Goal: Book appointment/travel/reservation

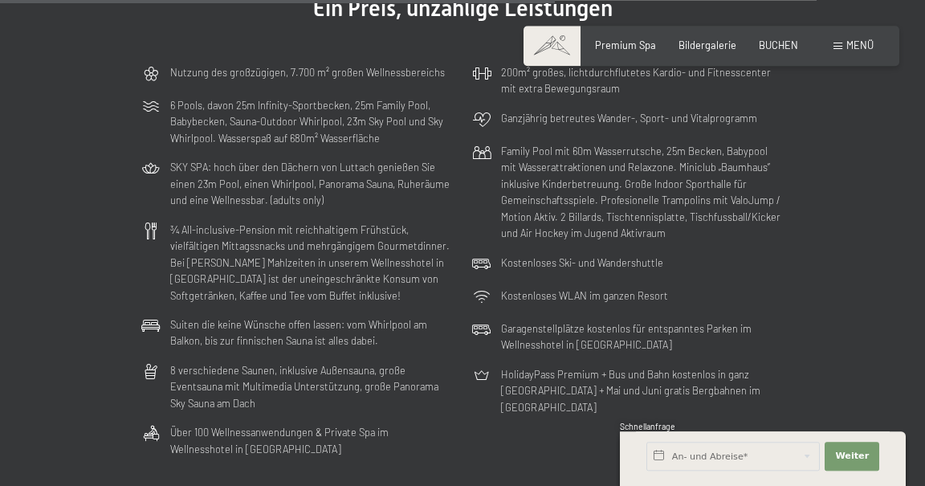
scroll to position [3408, 0]
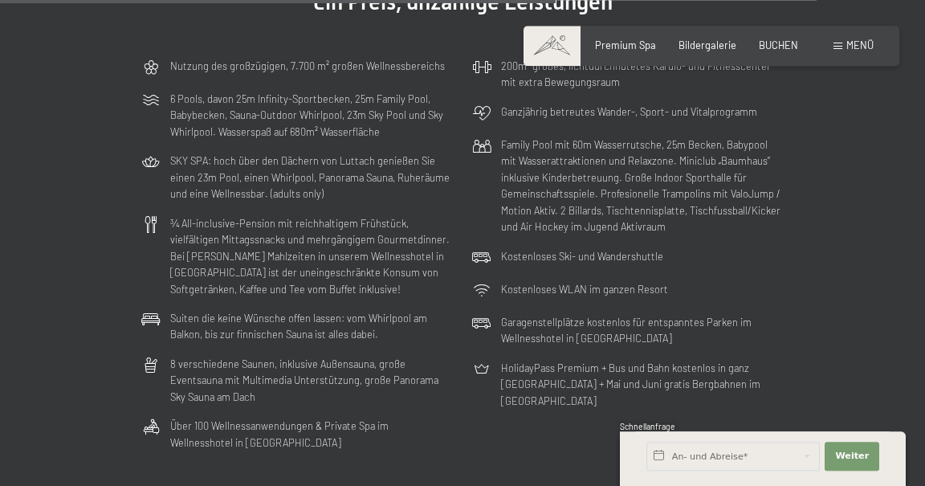
click at [717, 48] on span "Bildergalerie" at bounding box center [708, 45] width 58 height 13
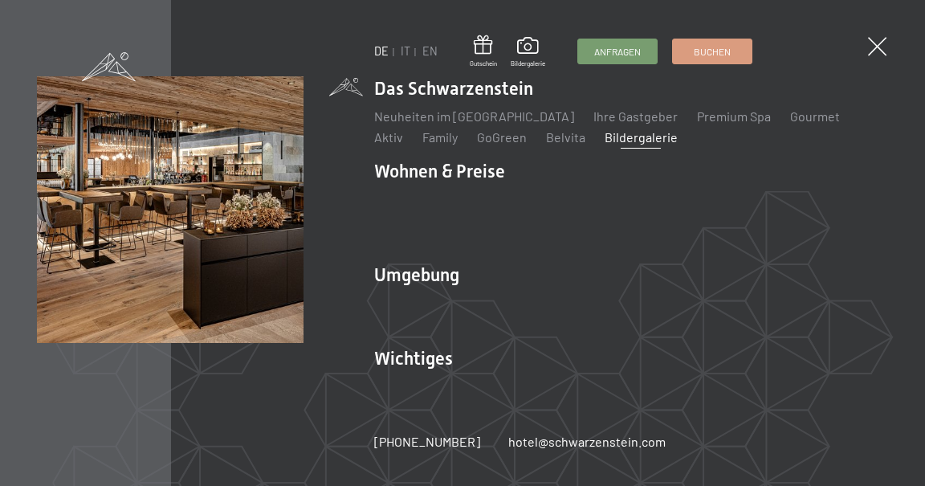
scroll to position [299, 0]
click at [490, 165] on li "Wohnen & Preise Inklusivleistungen Zimmer & Preise Liste Angebote Liste Familie…" at bounding box center [631, 204] width 514 height 91
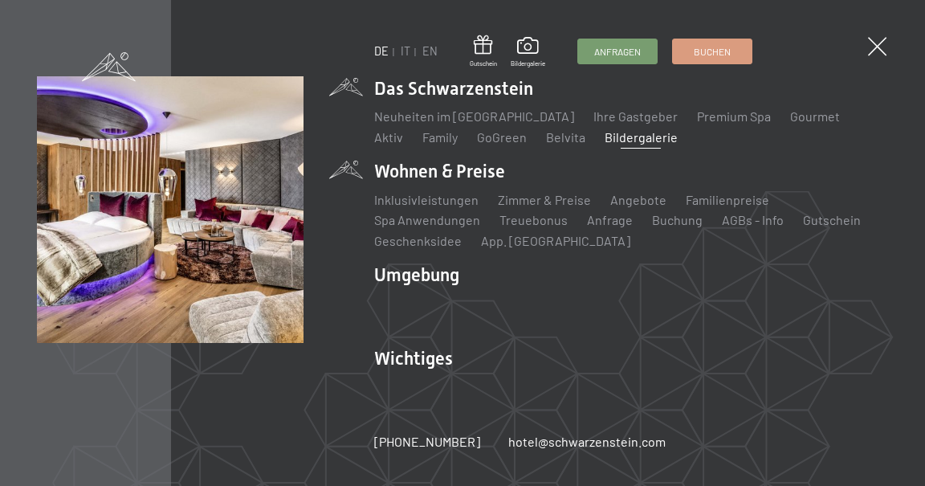
click at [568, 192] on link "Zimmer & Preise" at bounding box center [544, 199] width 93 height 15
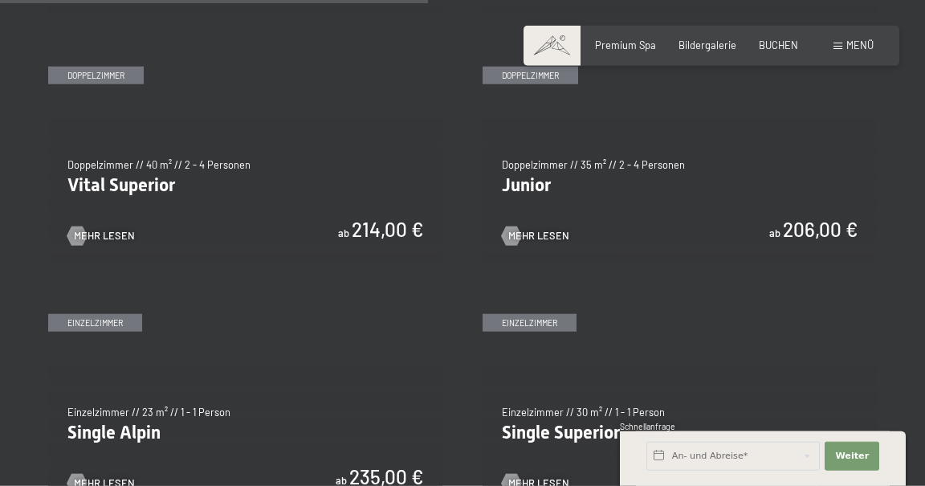
scroll to position [1806, 0]
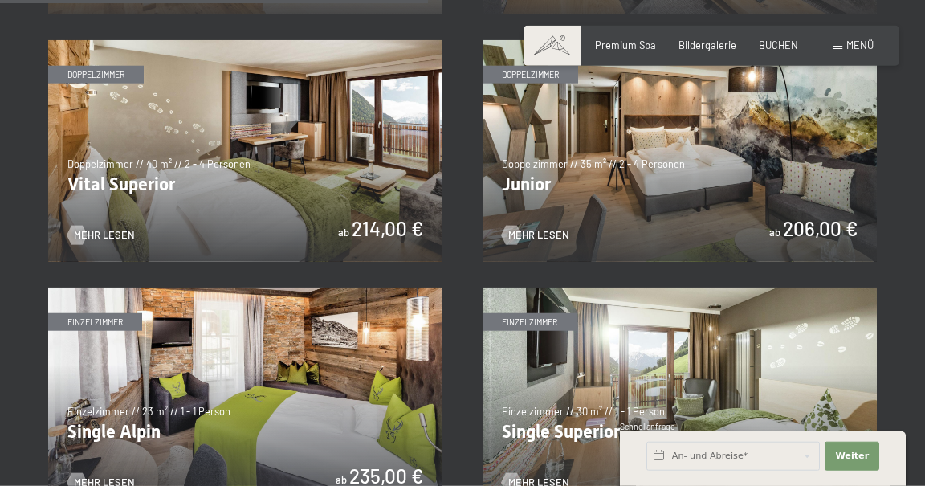
click at [794, 153] on img at bounding box center [680, 151] width 394 height 222
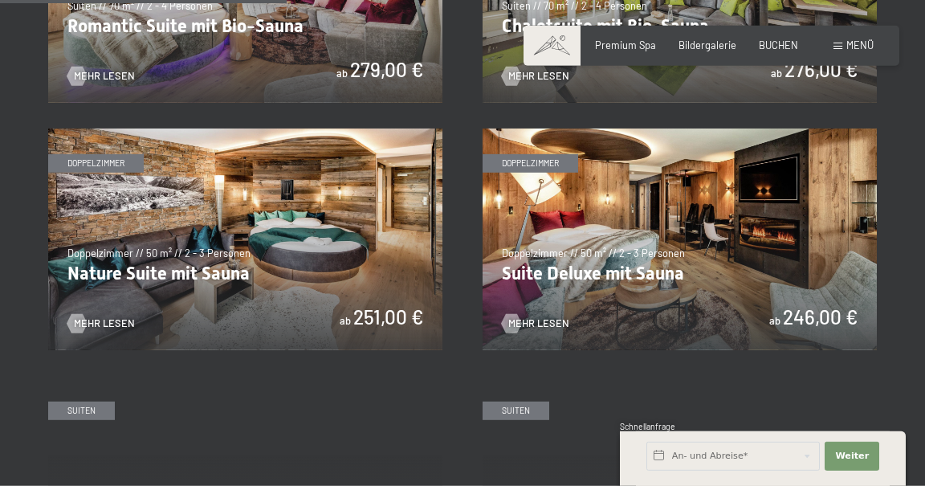
scroll to position [1221, 0]
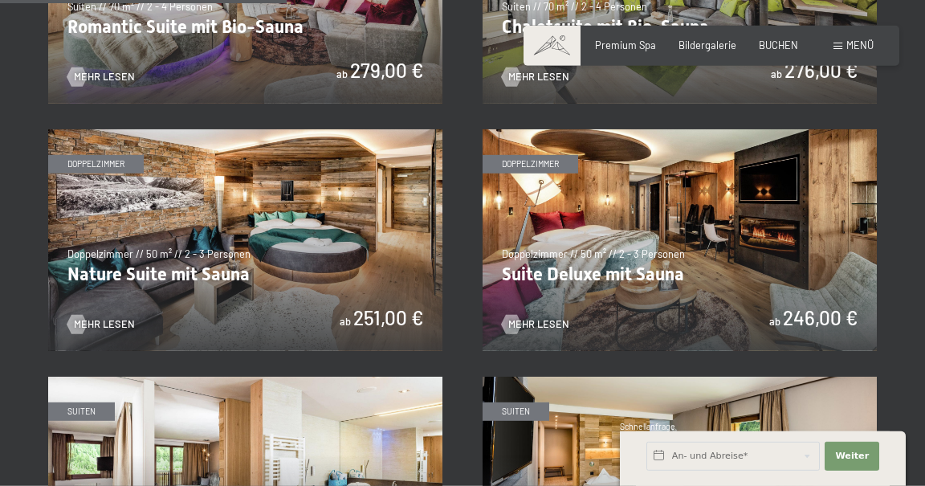
click at [796, 267] on img at bounding box center [680, 240] width 394 height 222
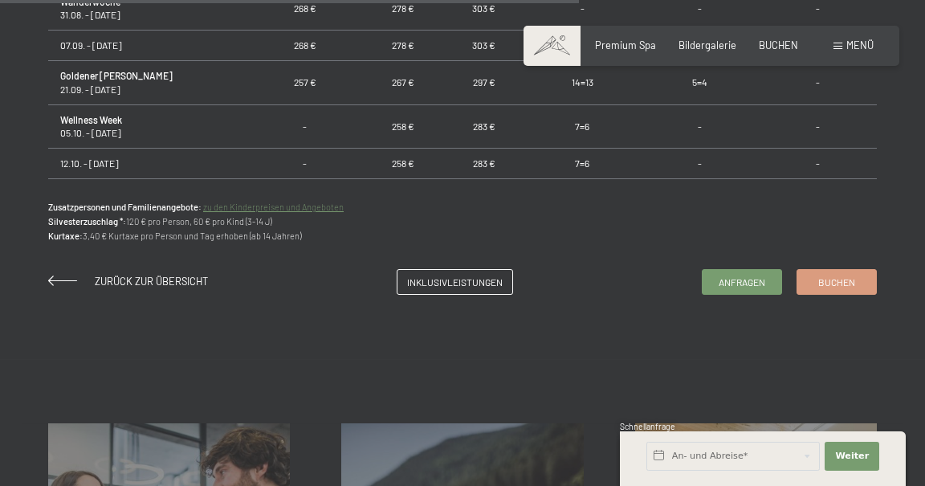
scroll to position [1145, 0]
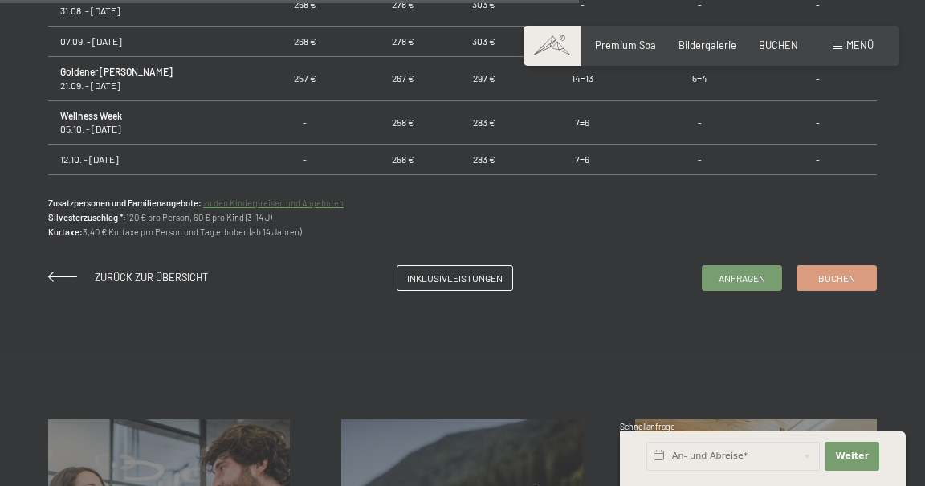
click at [478, 282] on span "Inklusivleistungen" at bounding box center [455, 278] width 96 height 14
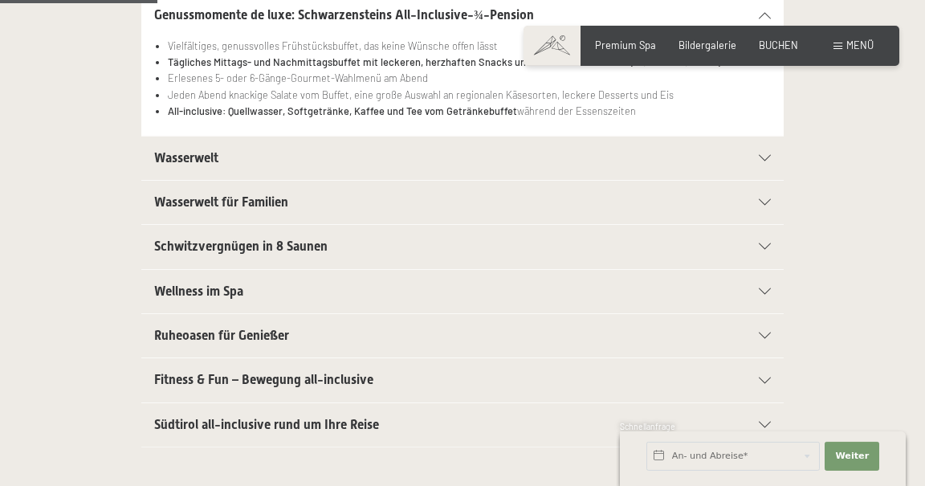
scroll to position [410, 0]
click at [769, 141] on div "Wasserwelt" at bounding box center [462, 157] width 617 height 43
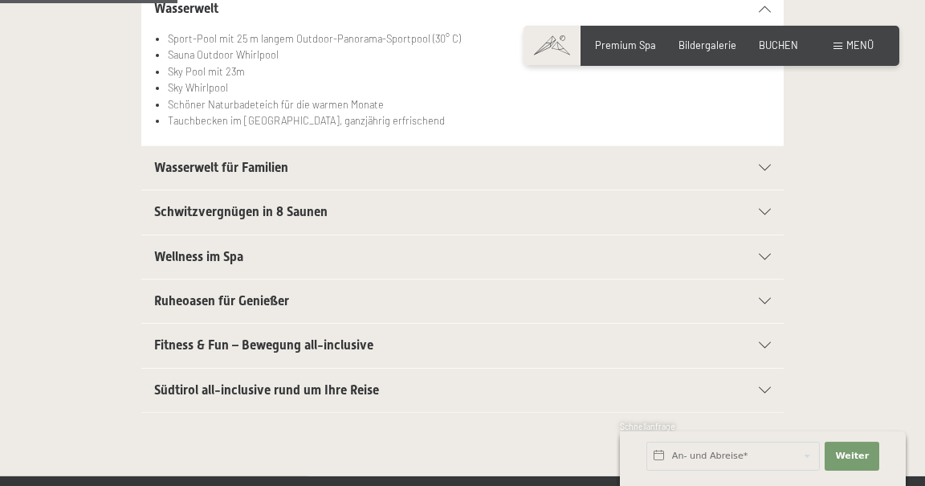
scroll to position [460, 0]
click at [771, 169] on icon at bounding box center [765, 168] width 12 height 6
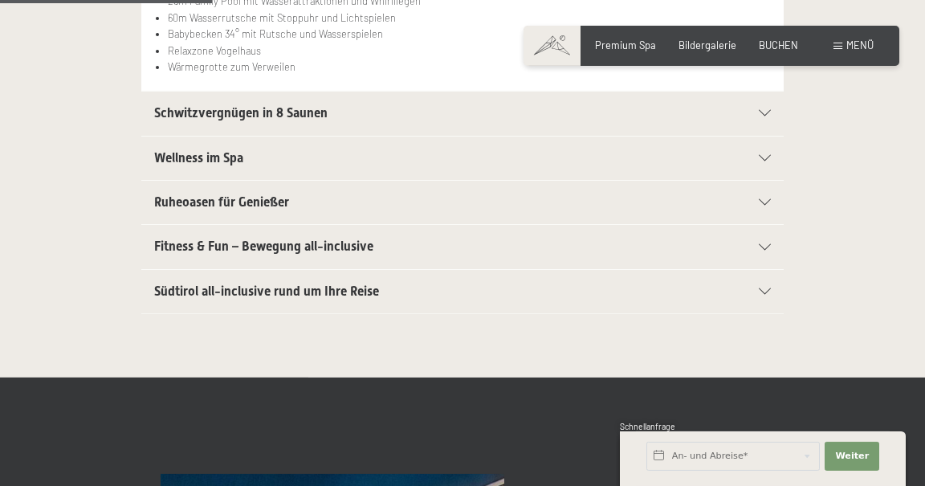
click at [759, 112] on icon at bounding box center [765, 113] width 12 height 6
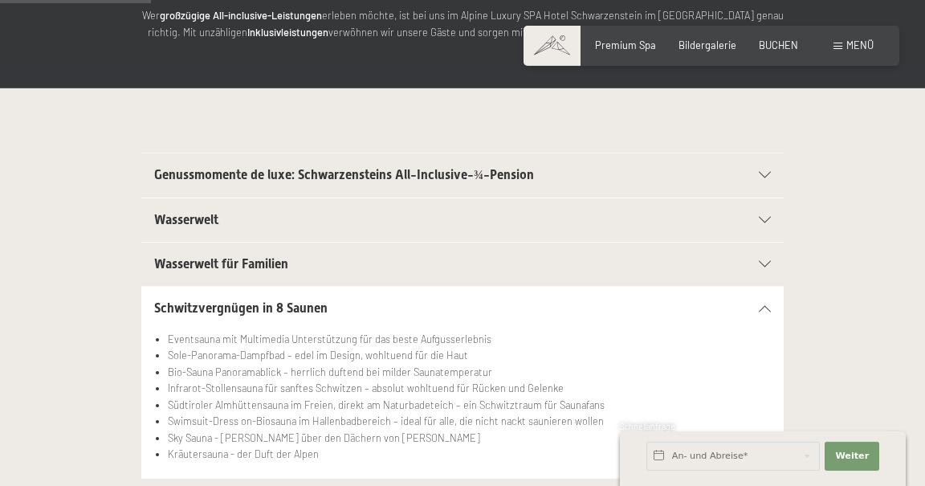
scroll to position [0, 0]
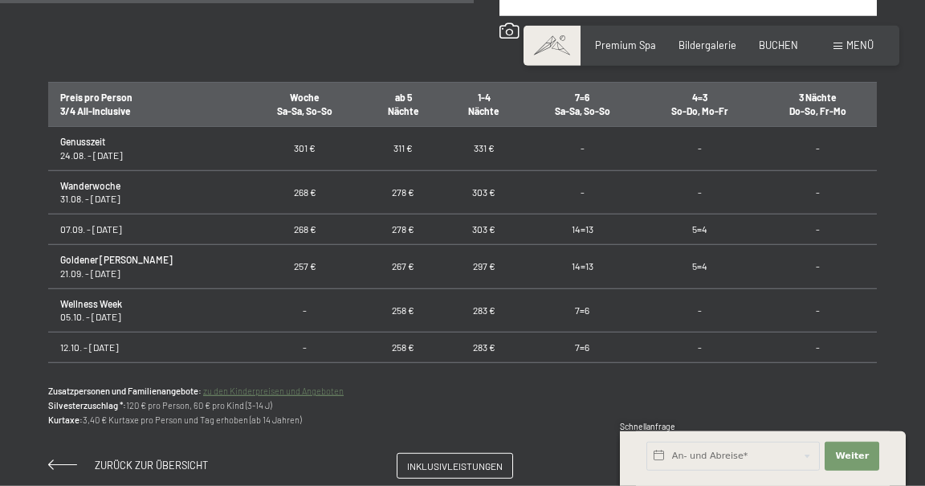
click at [368, 227] on td "278 €" at bounding box center [403, 229] width 81 height 31
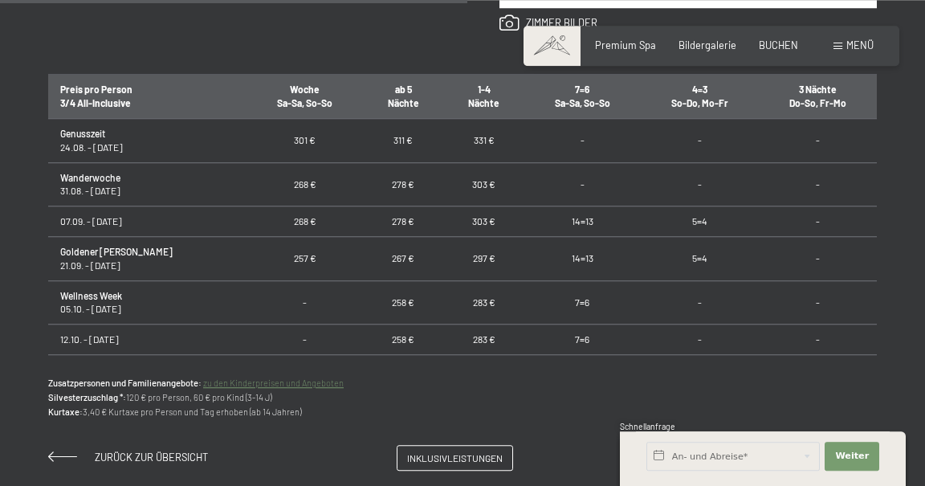
scroll to position [967, 0]
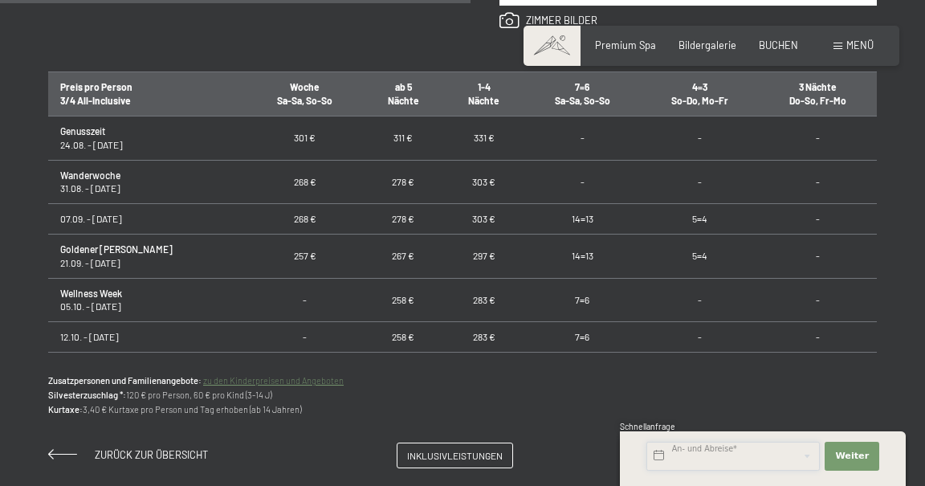
click at [716, 471] on input "text" at bounding box center [733, 456] width 173 height 29
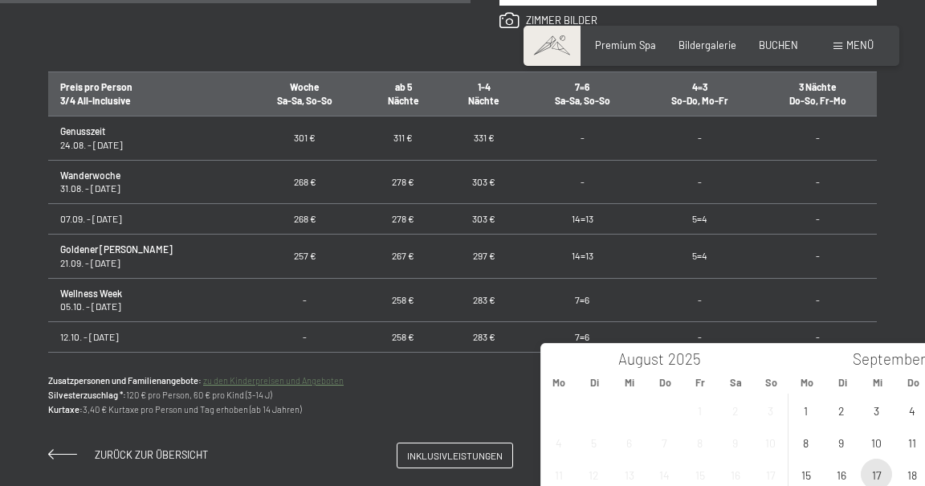
click at [881, 471] on span "17" at bounding box center [876, 474] width 31 height 31
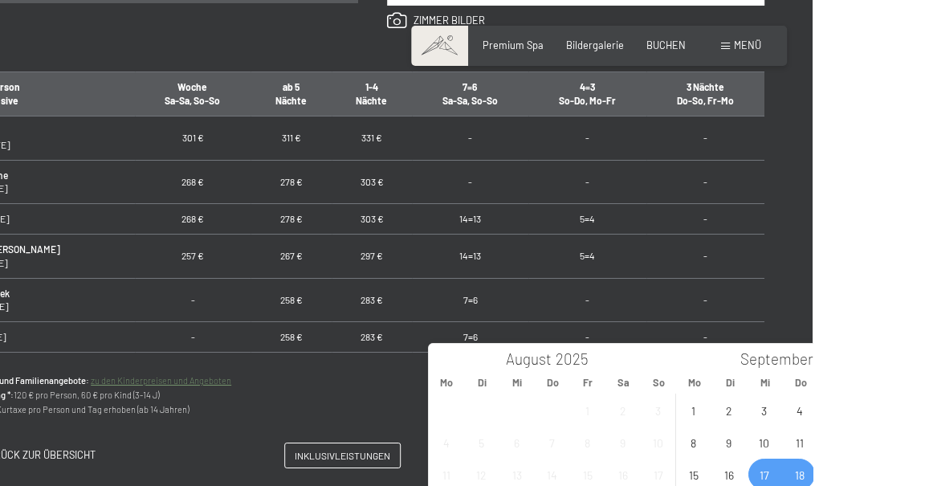
type input "Mi. 17.09.2025 - So. 28.09.2025"
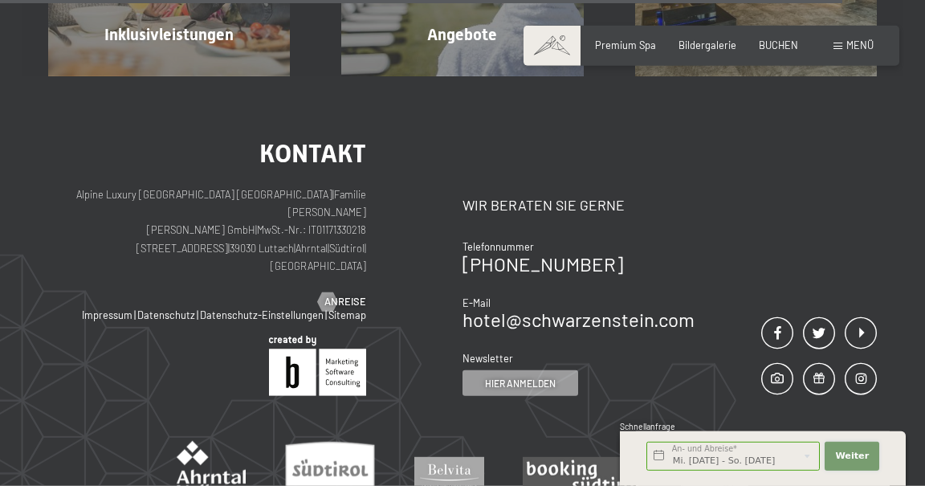
click at [866, 463] on span "Weiter" at bounding box center [852, 456] width 34 height 13
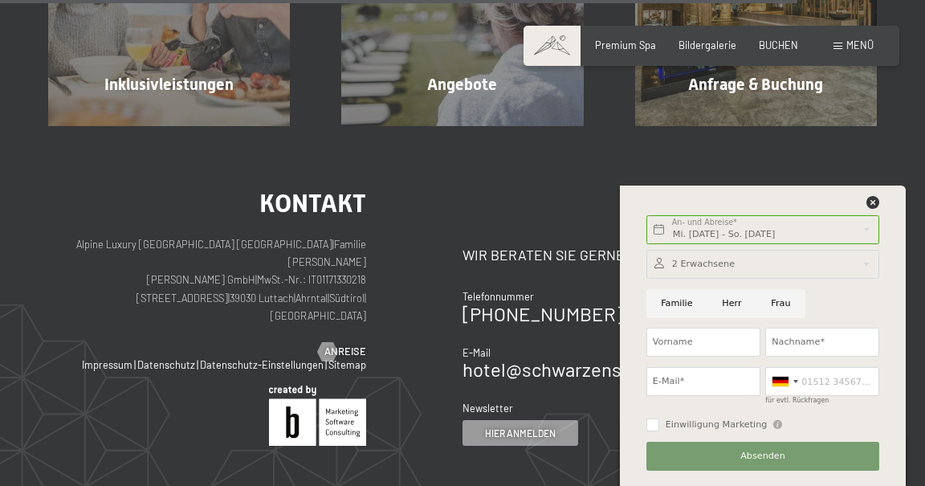
scroll to position [1671, 0]
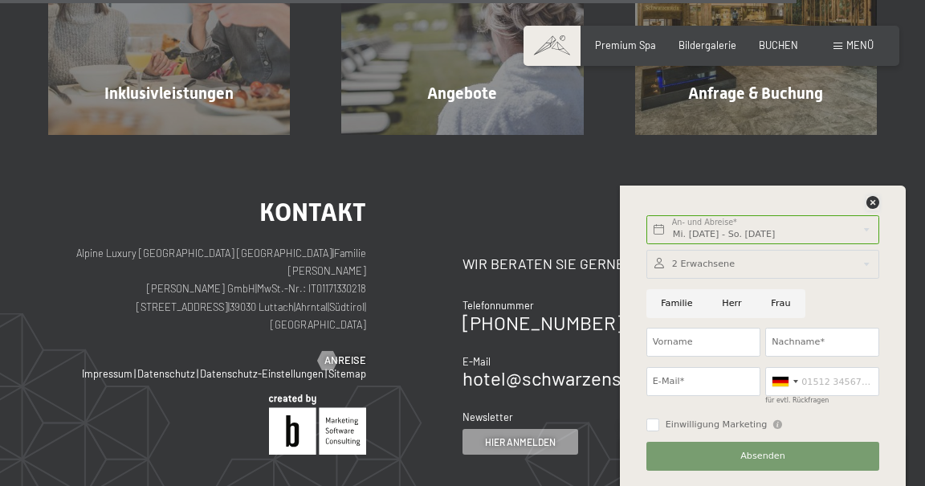
click at [879, 200] on icon at bounding box center [873, 202] width 13 height 13
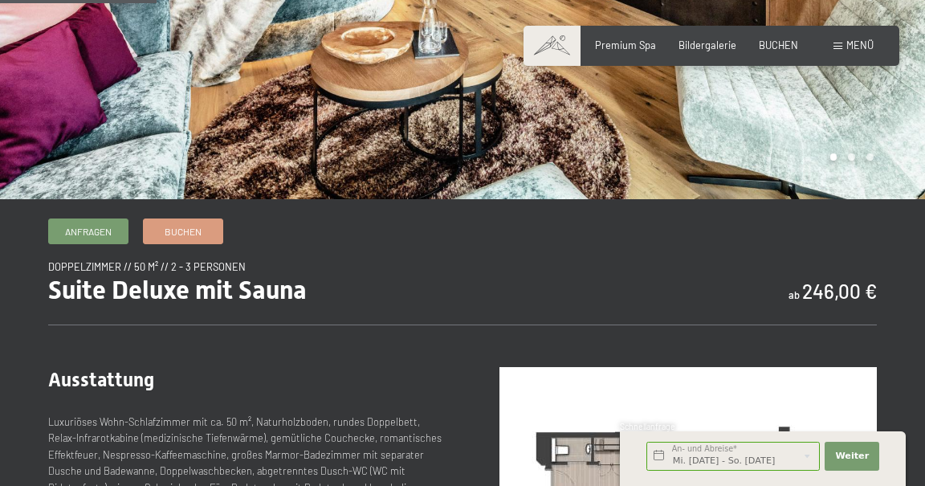
scroll to position [323, 0]
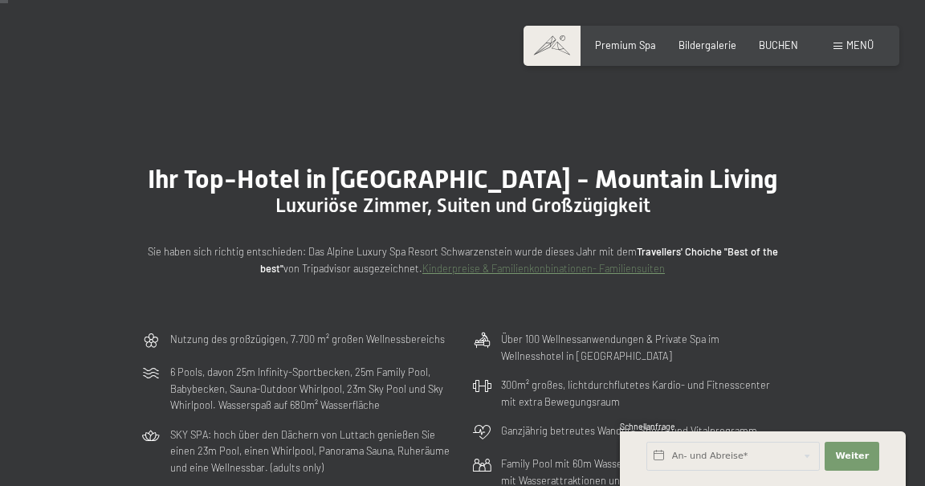
scroll to position [4, 0]
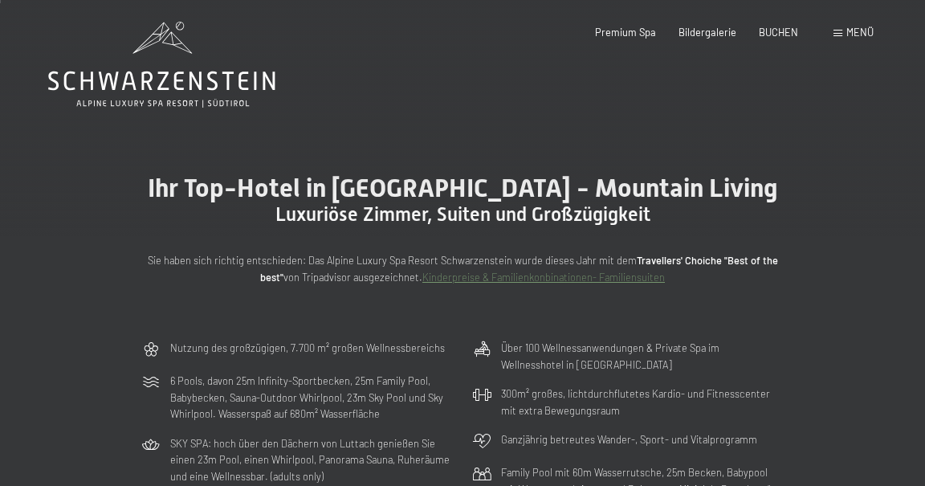
click at [859, 32] on span "Menü" at bounding box center [860, 32] width 27 height 13
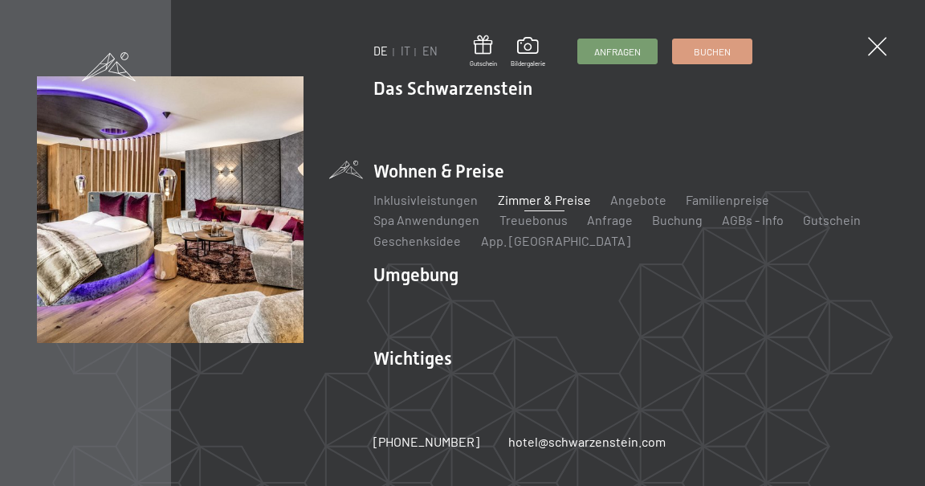
click at [755, 198] on link "Familienpreise" at bounding box center [728, 199] width 84 height 15
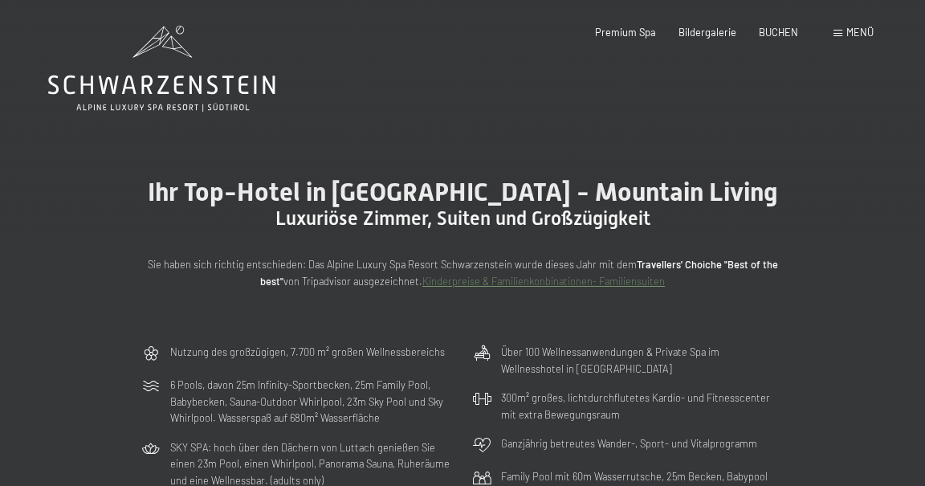
click at [863, 29] on span "Menü" at bounding box center [860, 32] width 27 height 13
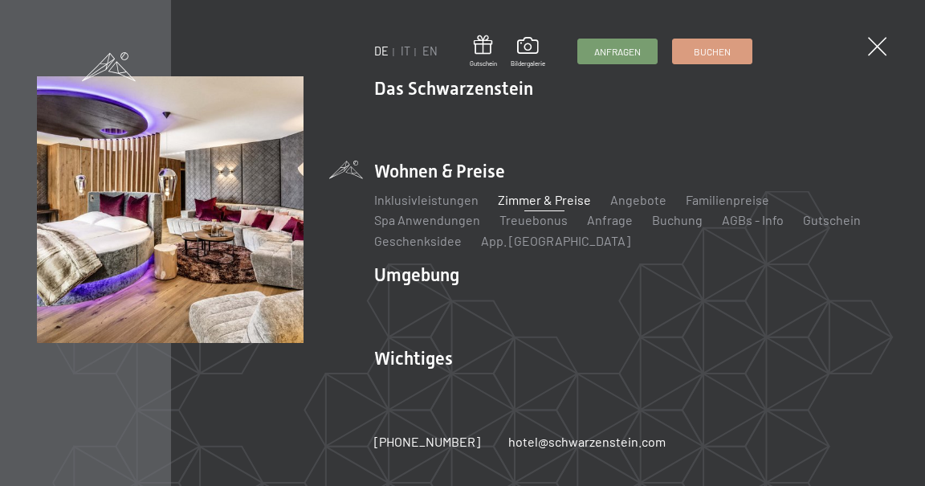
click at [562, 200] on link "Zimmer & Preise" at bounding box center [544, 199] width 93 height 15
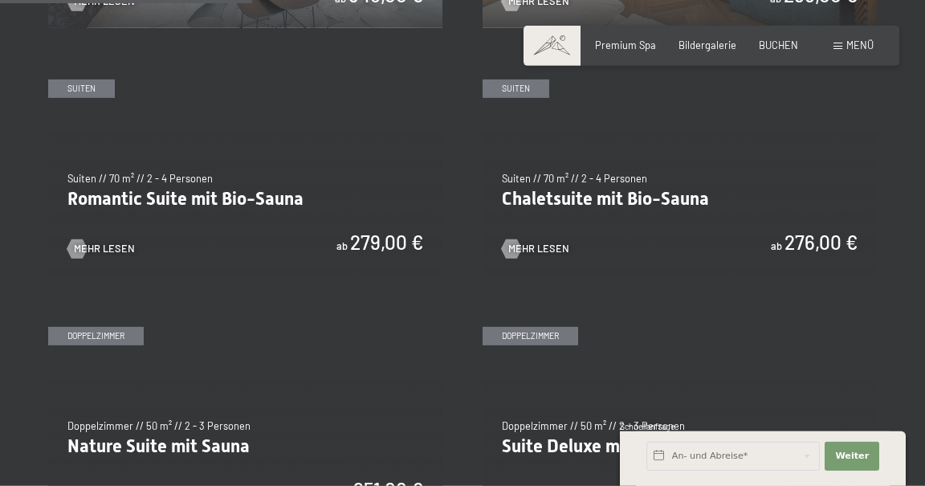
scroll to position [1066, 0]
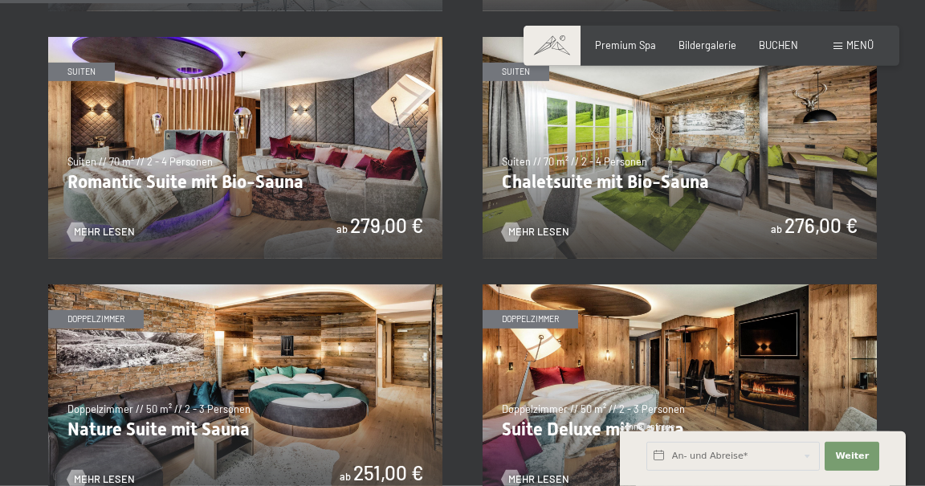
click at [550, 237] on span "Mehr Lesen" at bounding box center [538, 232] width 61 height 14
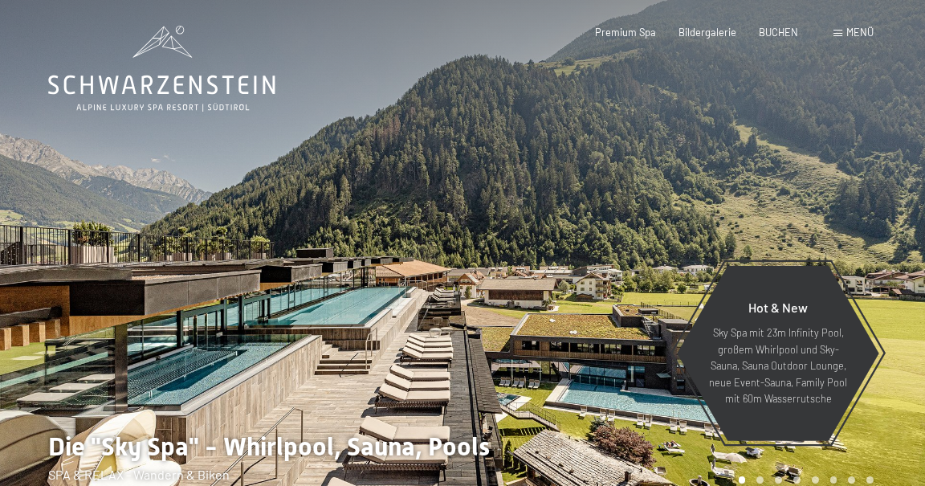
click at [864, 39] on span "Menü" at bounding box center [860, 32] width 27 height 13
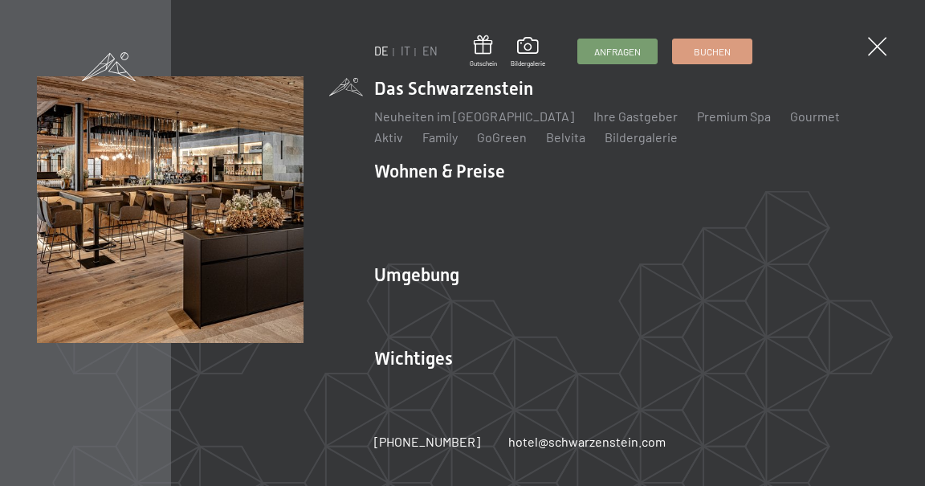
click at [500, 173] on li "Wohnen & Preise Inklusivleistungen Zimmer & Preise Liste Angebote Liste Familie…" at bounding box center [631, 204] width 514 height 91
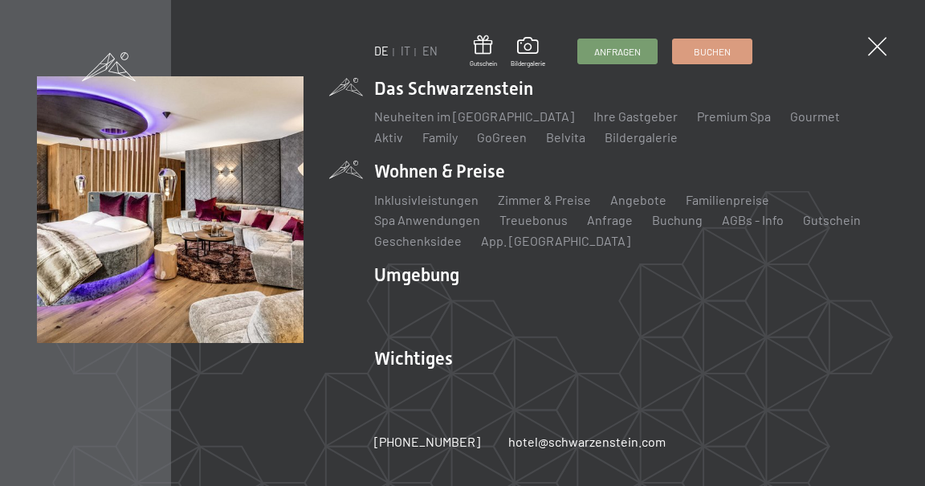
click at [555, 193] on link "Zimmer & Preise" at bounding box center [544, 199] width 93 height 15
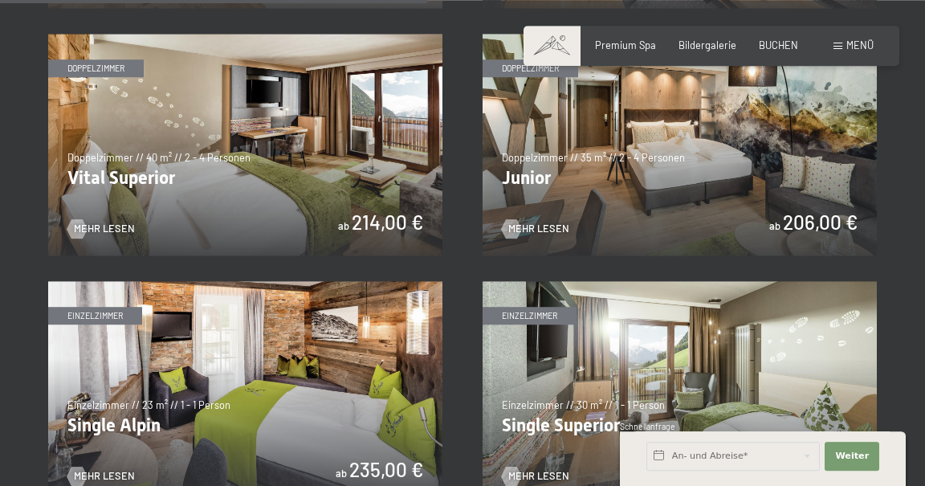
scroll to position [1796, 0]
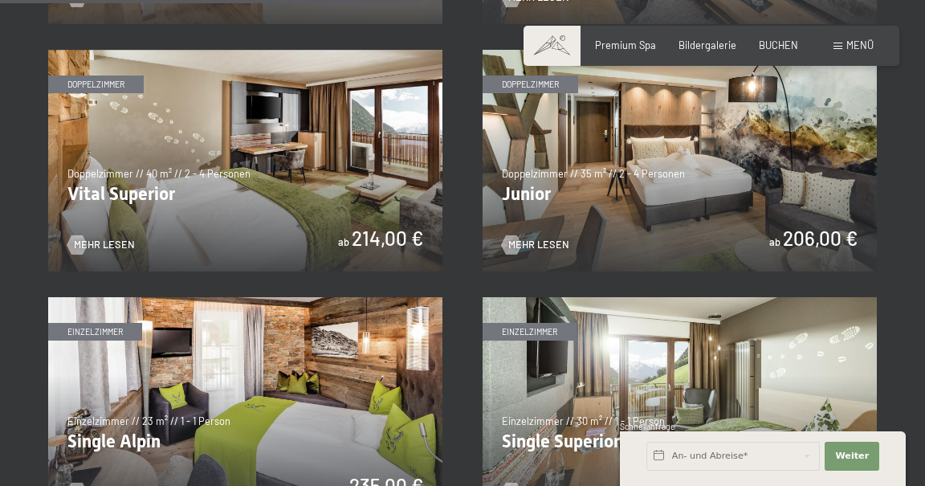
click at [316, 185] on img at bounding box center [245, 161] width 394 height 222
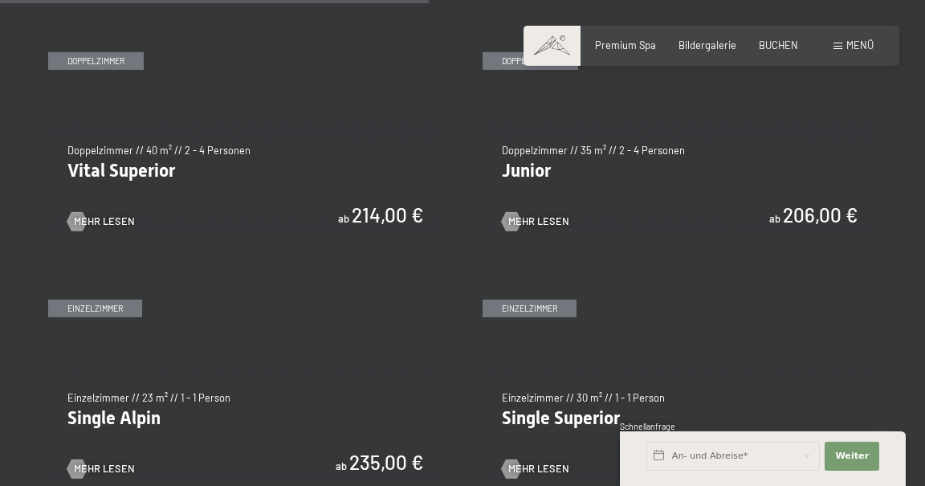
scroll to position [1820, 0]
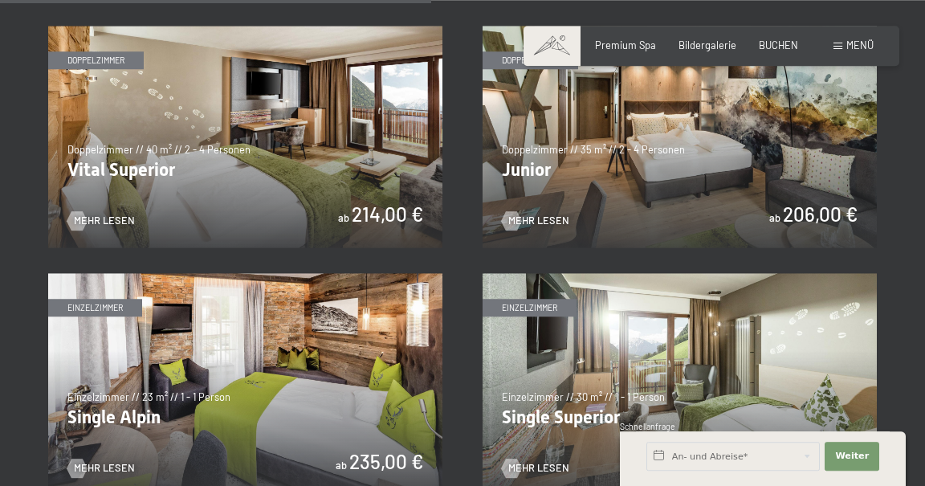
click at [777, 168] on img at bounding box center [680, 137] width 394 height 222
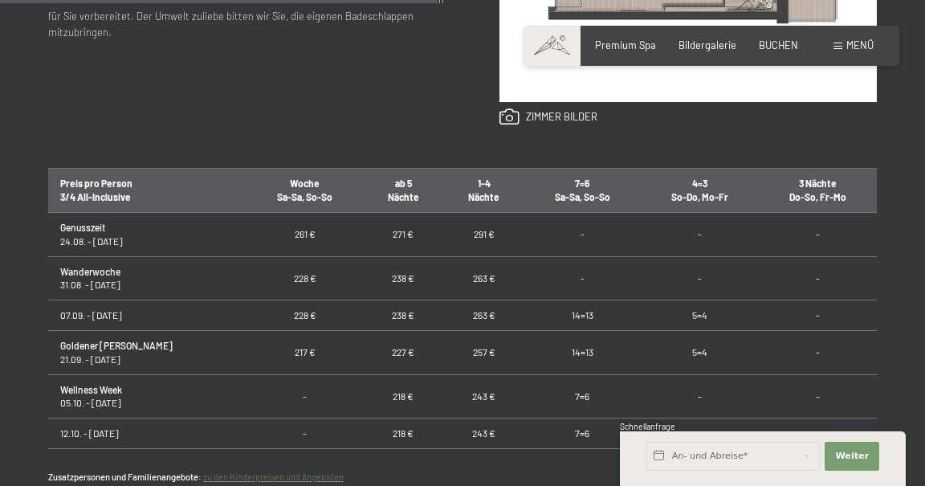
scroll to position [875, 0]
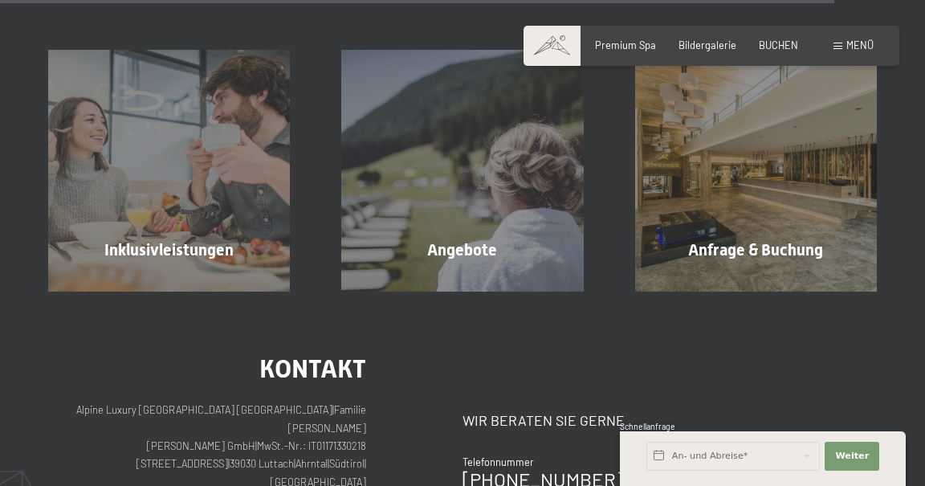
scroll to position [3588, 0]
click at [510, 210] on div "Angebote Mehr erfahren" at bounding box center [462, 170] width 293 height 242
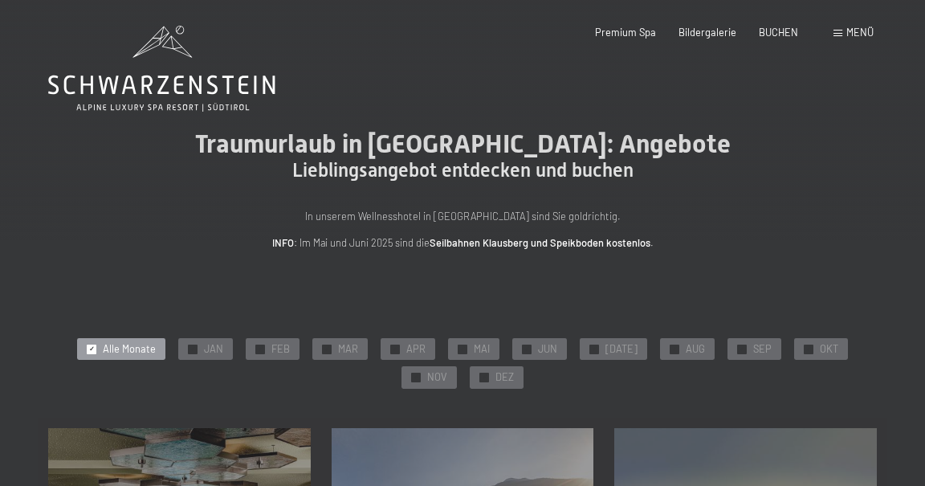
click at [739, 354] on div at bounding box center [742, 350] width 10 height 10
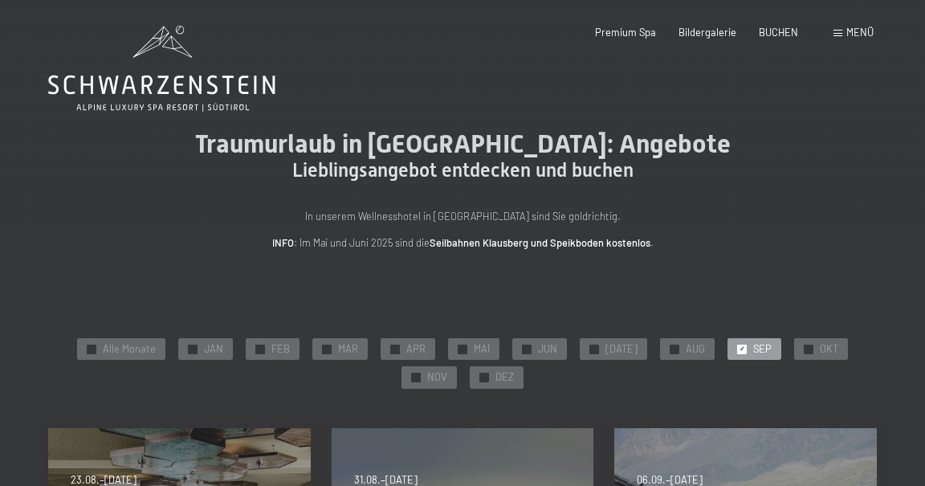
click at [859, 39] on span "Menü" at bounding box center [860, 32] width 27 height 13
